Goal: Register for event/course

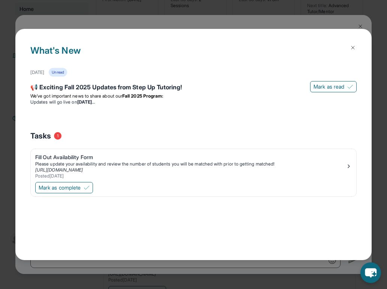
scroll to position [1113, 0]
click at [352, 46] on img at bounding box center [353, 48] width 6 height 6
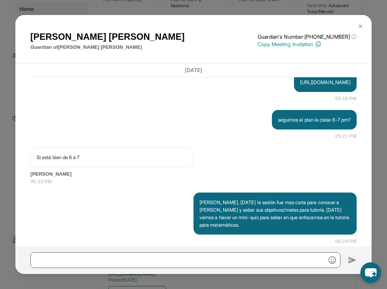
click at [356, 24] on button at bounding box center [360, 26] width 15 height 15
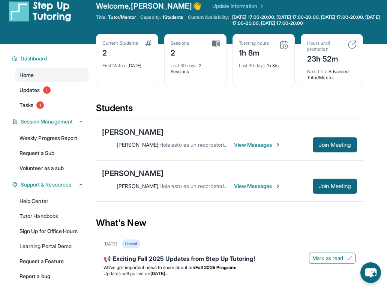
scroll to position [0, 0]
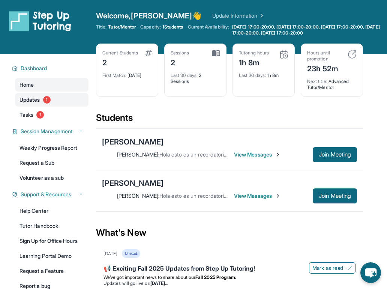
click at [48, 104] on link "Updates 1" at bounding box center [51, 99] width 73 height 13
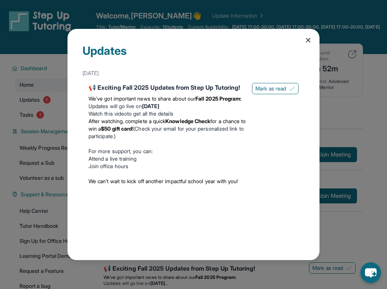
click at [311, 39] on icon at bounding box center [307, 39] width 7 height 7
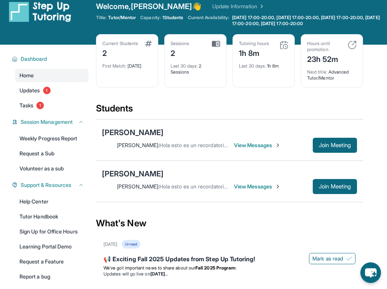
scroll to position [10, 0]
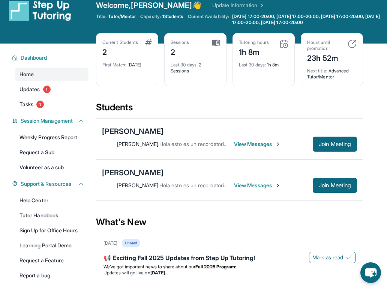
click at [265, 185] on span "View Messages" at bounding box center [257, 184] width 47 height 7
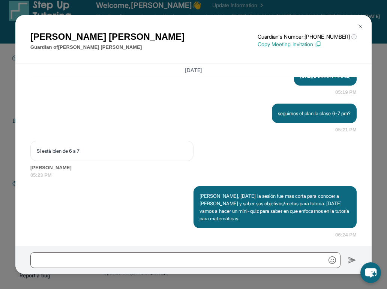
scroll to position [1351, 0]
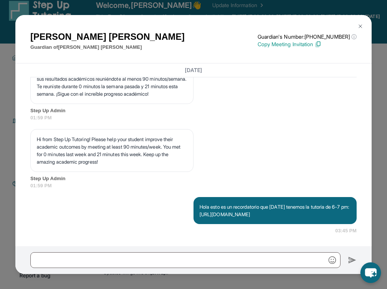
click at [361, 23] on img at bounding box center [360, 26] width 6 height 6
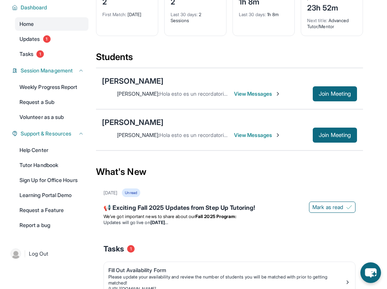
scroll to position [61, 0]
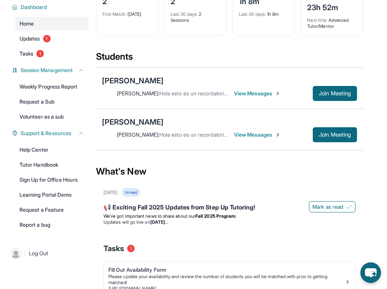
click at [260, 93] on span "View Messages" at bounding box center [257, 93] width 47 height 7
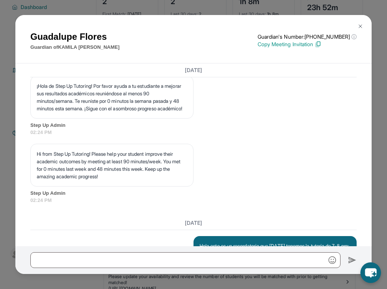
scroll to position [1339, 0]
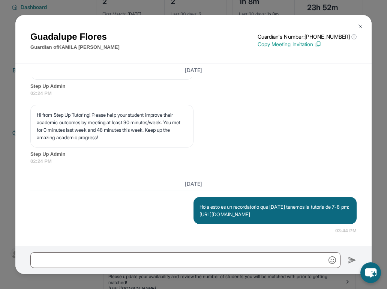
click at [360, 28] on img at bounding box center [360, 26] width 6 height 6
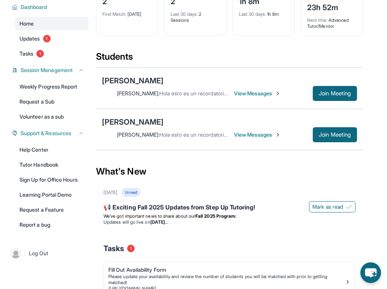
scroll to position [0, 0]
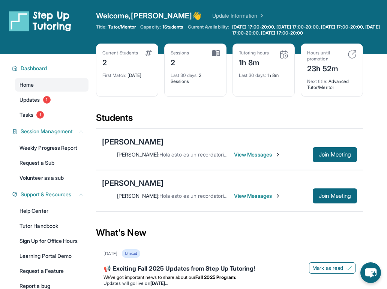
click at [251, 195] on span "View Messages" at bounding box center [257, 195] width 47 height 7
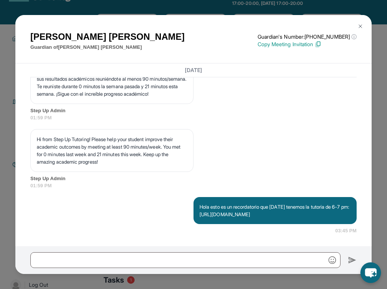
scroll to position [58, 0]
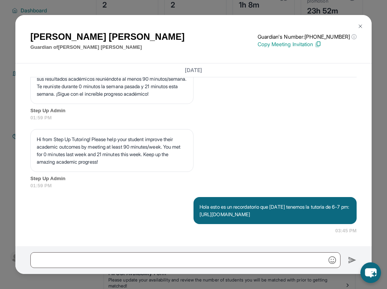
click at [360, 27] on img at bounding box center [360, 26] width 6 height 6
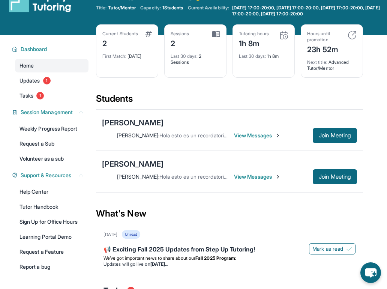
scroll to position [18, 0]
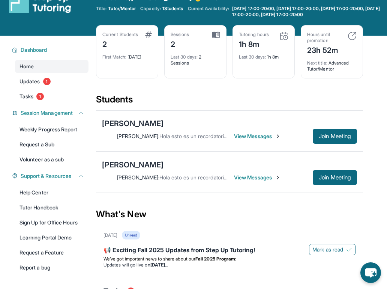
click at [283, 33] on img at bounding box center [283, 35] width 9 height 9
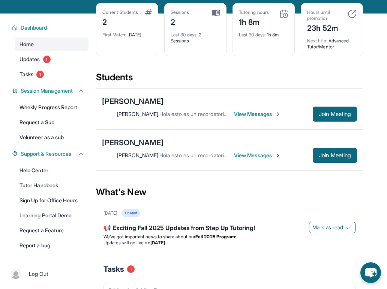
scroll to position [41, 0]
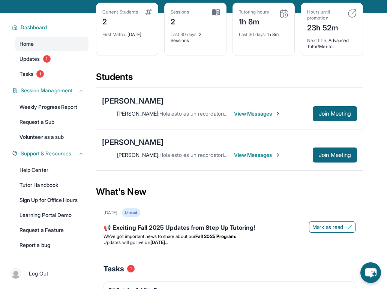
click at [254, 116] on span "View Messages" at bounding box center [257, 113] width 47 height 7
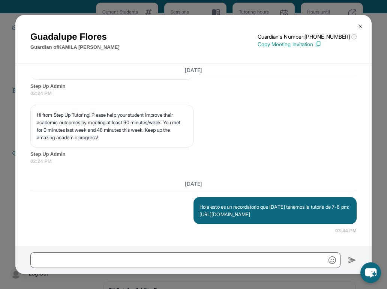
scroll to position [1339, 0]
click at [360, 19] on button at bounding box center [360, 26] width 15 height 15
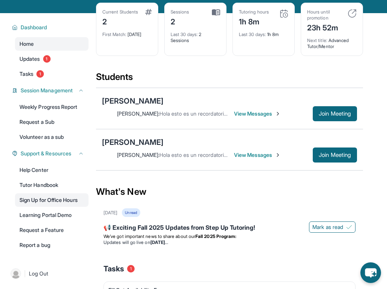
click at [65, 196] on link "Sign Up for Office Hours" at bounding box center [51, 199] width 73 height 13
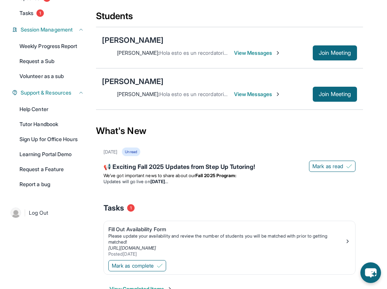
scroll to position [123, 0]
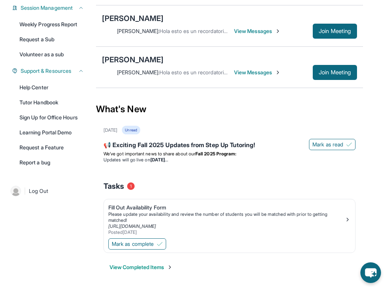
click at [145, 262] on div "View Completed Items" at bounding box center [229, 267] width 252 height 22
click at [134, 266] on button "View Completed Items" at bounding box center [140, 266] width 63 height 7
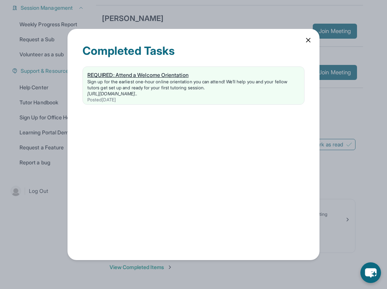
click at [133, 86] on div "Sign up for the earliest one-hour online orientation you can attend! We’ll help…" at bounding box center [193, 85] width 212 height 12
click at [308, 42] on icon at bounding box center [307, 39] width 7 height 7
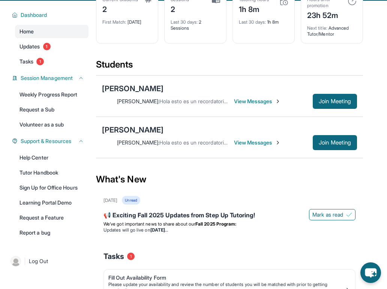
scroll to position [53, 0]
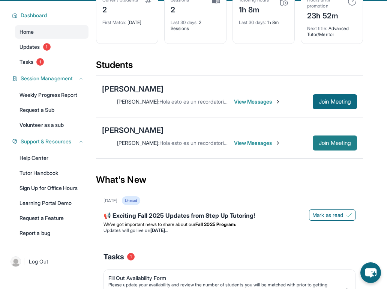
click at [325, 143] on span "Join Meeting" at bounding box center [335, 143] width 32 height 4
